Goal: Information Seeking & Learning: Learn about a topic

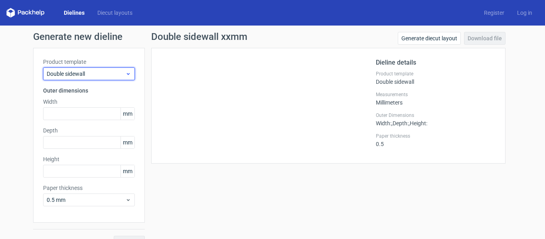
click at [108, 76] on span "Double sidewall" at bounding box center [86, 74] width 79 height 8
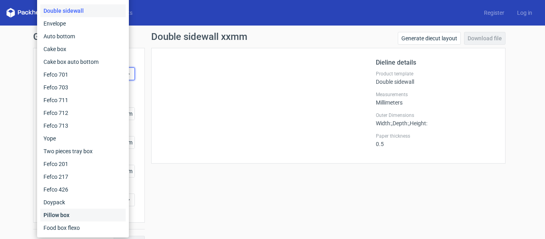
click at [72, 210] on div "Pillow box" at bounding box center [82, 215] width 85 height 13
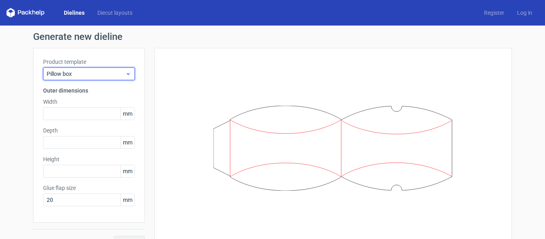
click at [82, 72] on span "Pillow box" at bounding box center [86, 74] width 79 height 8
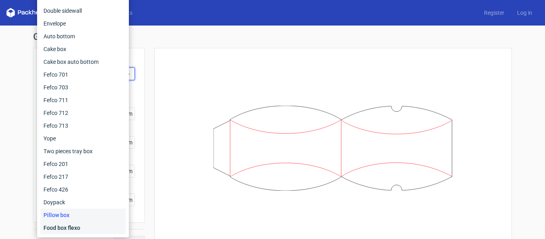
click at [75, 231] on div "Food box flexo" at bounding box center [82, 227] width 85 height 13
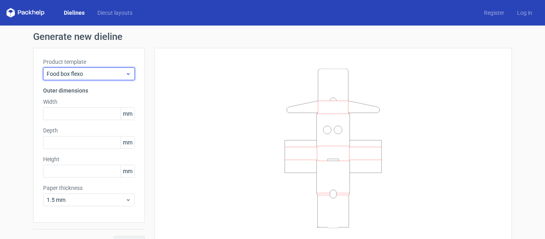
click at [83, 79] on div "Food box flexo" at bounding box center [89, 73] width 92 height 13
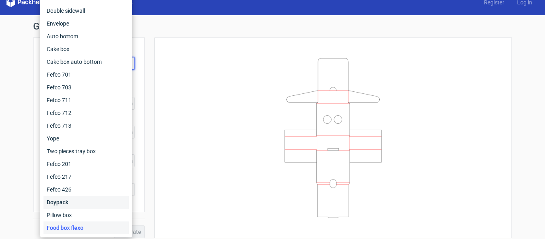
scroll to position [16, 0]
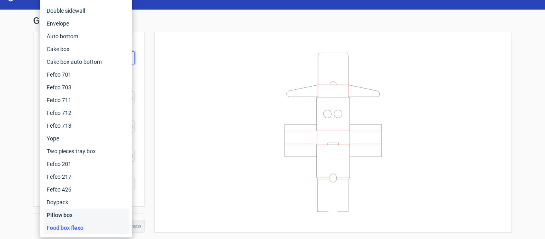
click at [70, 213] on div "Pillow box" at bounding box center [85, 215] width 85 height 13
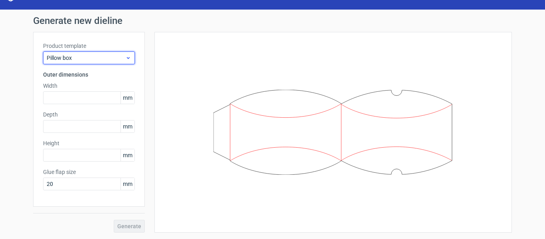
click at [102, 56] on span "Pillow box" at bounding box center [86, 58] width 79 height 8
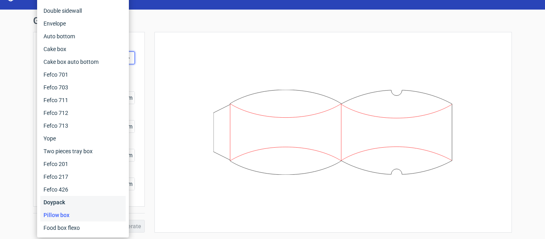
click at [71, 203] on div "Doypack" at bounding box center [82, 202] width 85 height 13
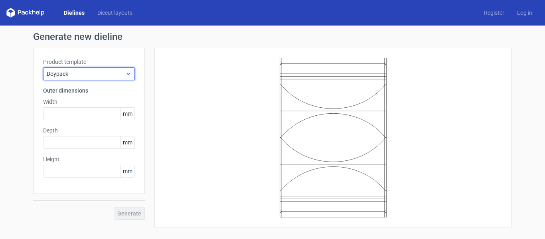
click at [85, 70] on span "Doypack" at bounding box center [86, 74] width 79 height 8
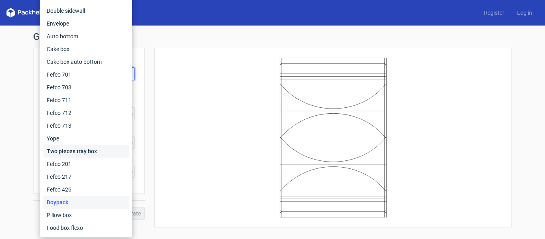
click at [71, 150] on div "Two pieces tray box" at bounding box center [85, 151] width 85 height 13
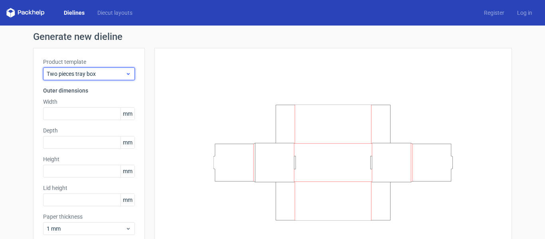
click at [105, 77] on span "Two pieces tray box" at bounding box center [86, 74] width 79 height 8
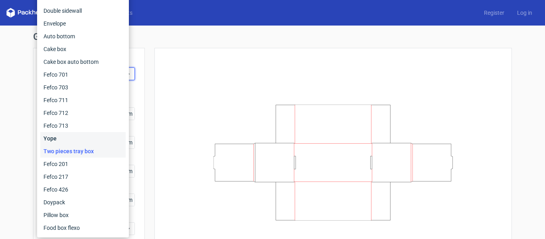
click at [82, 137] on div "Yope" at bounding box center [82, 138] width 85 height 13
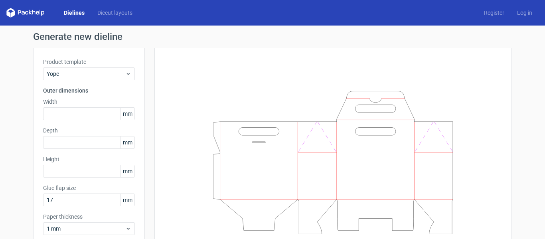
click at [81, 67] on div "Product template Yope" at bounding box center [89, 69] width 92 height 22
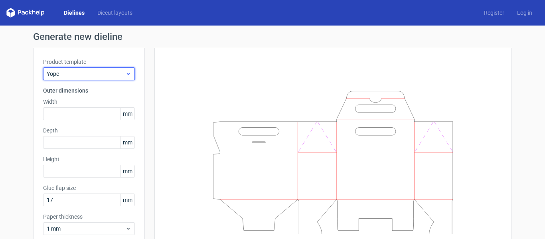
click at [81, 75] on span "Yope" at bounding box center [86, 74] width 79 height 8
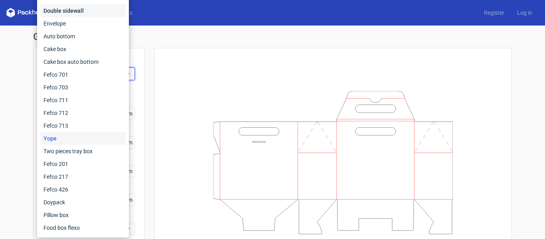
click at [74, 12] on div "Double sidewall" at bounding box center [82, 10] width 85 height 13
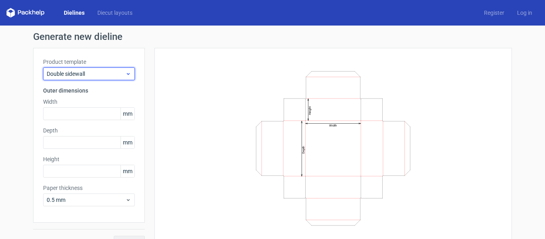
click at [76, 73] on span "Double sidewall" at bounding box center [86, 74] width 79 height 8
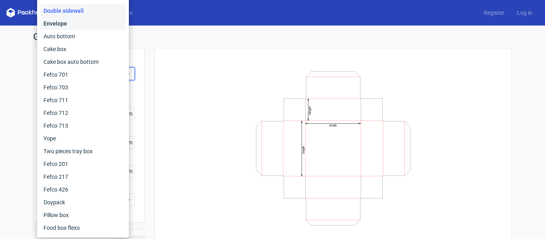
click at [79, 24] on div "Envelope" at bounding box center [82, 23] width 85 height 13
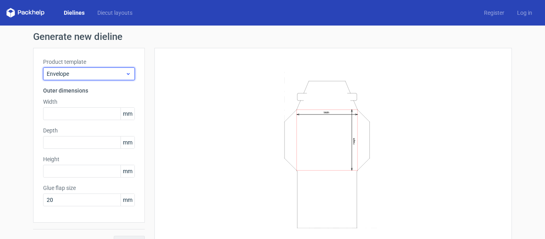
click at [83, 74] on span "Envelope" at bounding box center [86, 74] width 79 height 8
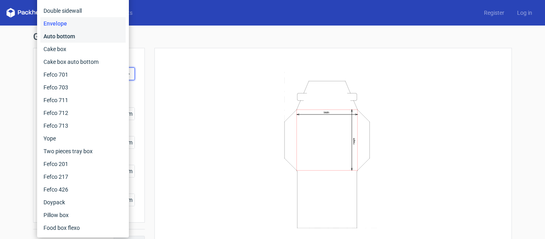
click at [83, 34] on div "Auto bottom" at bounding box center [82, 36] width 85 height 13
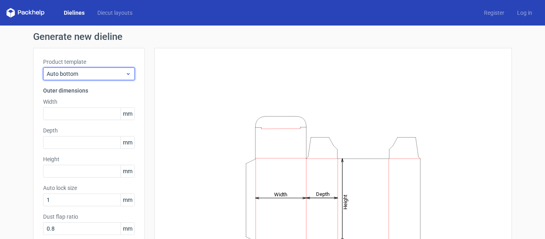
click at [96, 71] on span "Auto bottom" at bounding box center [86, 74] width 79 height 8
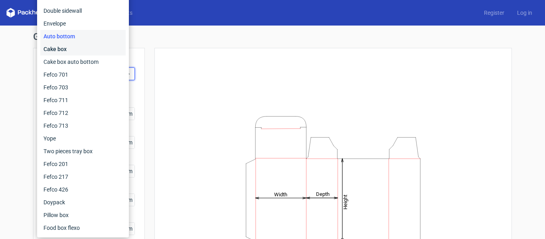
click at [91, 46] on div "Cake box" at bounding box center [82, 49] width 85 height 13
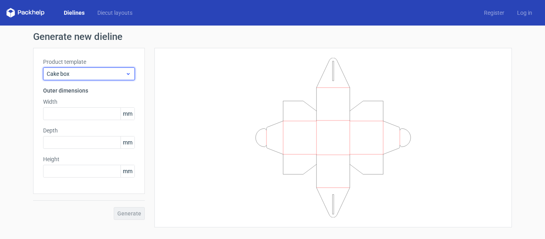
click at [93, 68] on div "Cake box" at bounding box center [89, 73] width 92 height 13
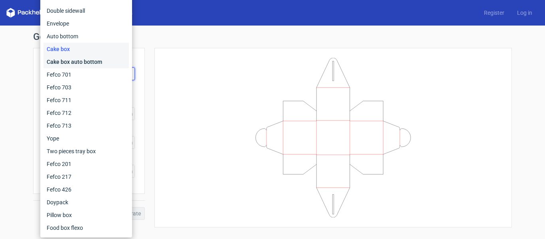
click at [92, 63] on div "Cake box auto bottom" at bounding box center [85, 61] width 85 height 13
